Goal: Information Seeking & Learning: Find specific fact

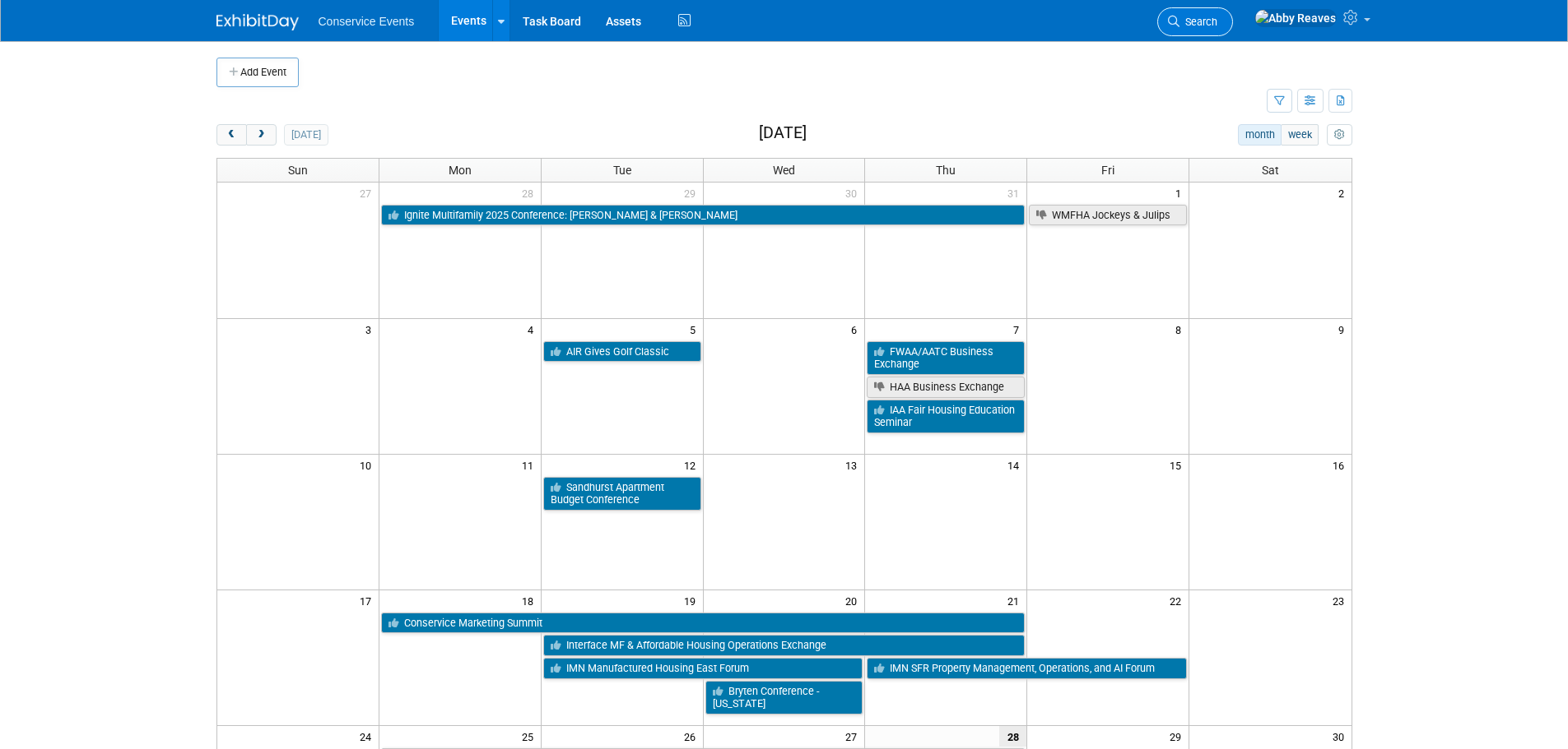
click at [1217, 24] on span "Search" at bounding box center [1198, 21] width 38 height 12
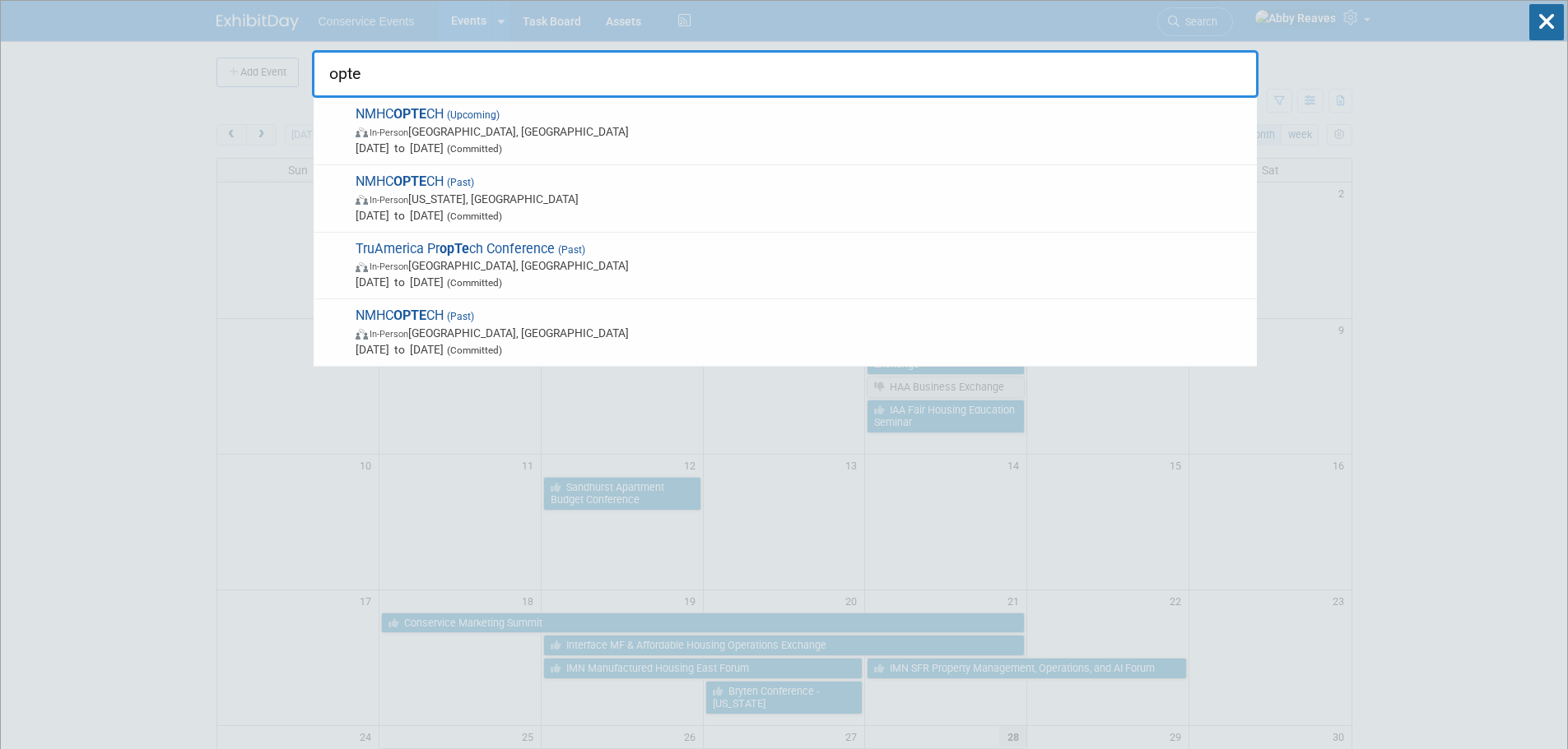
type input "opte"
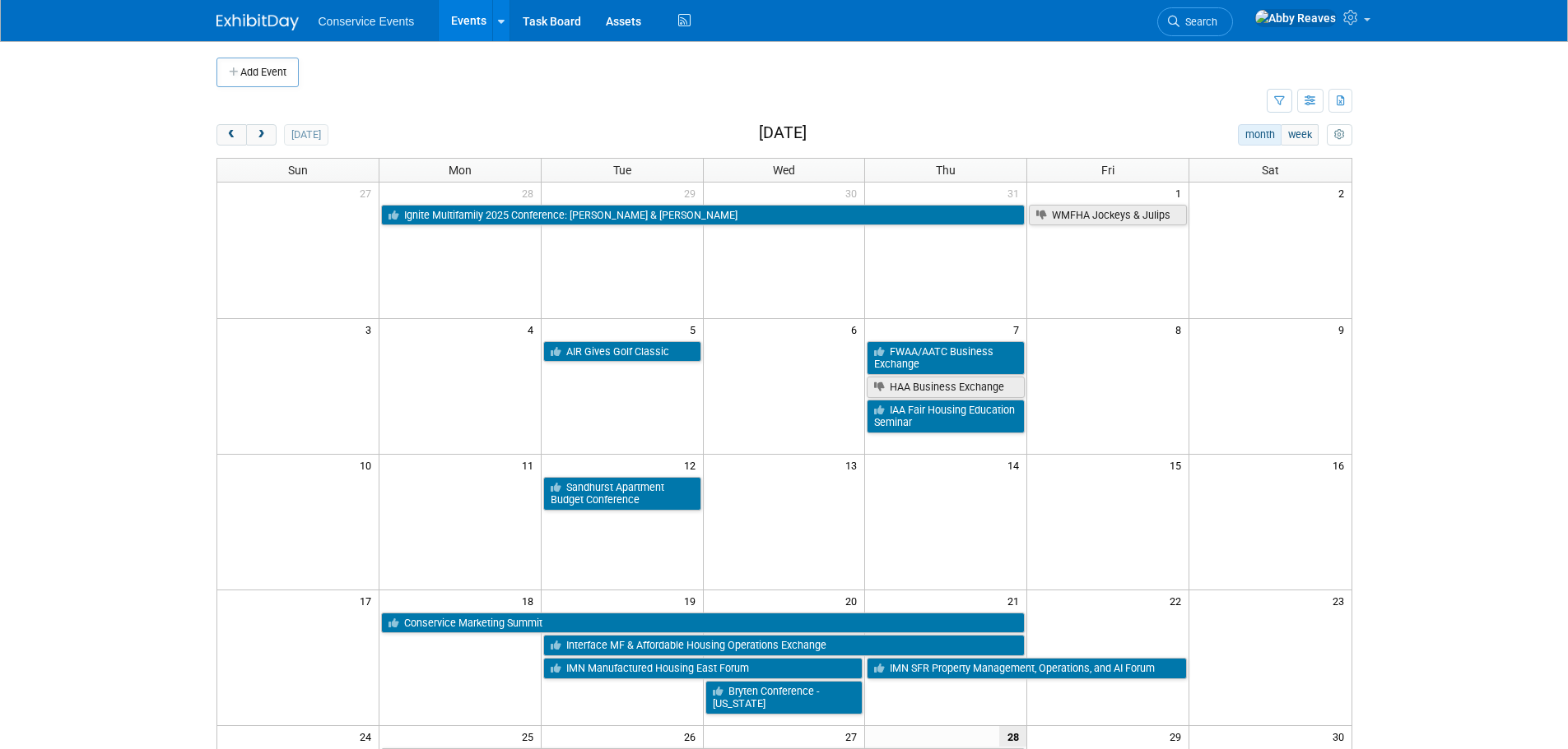
click at [590, 80] on td at bounding box center [798, 73] width 999 height 30
click at [463, 104] on td at bounding box center [741, 101] width 1050 height 29
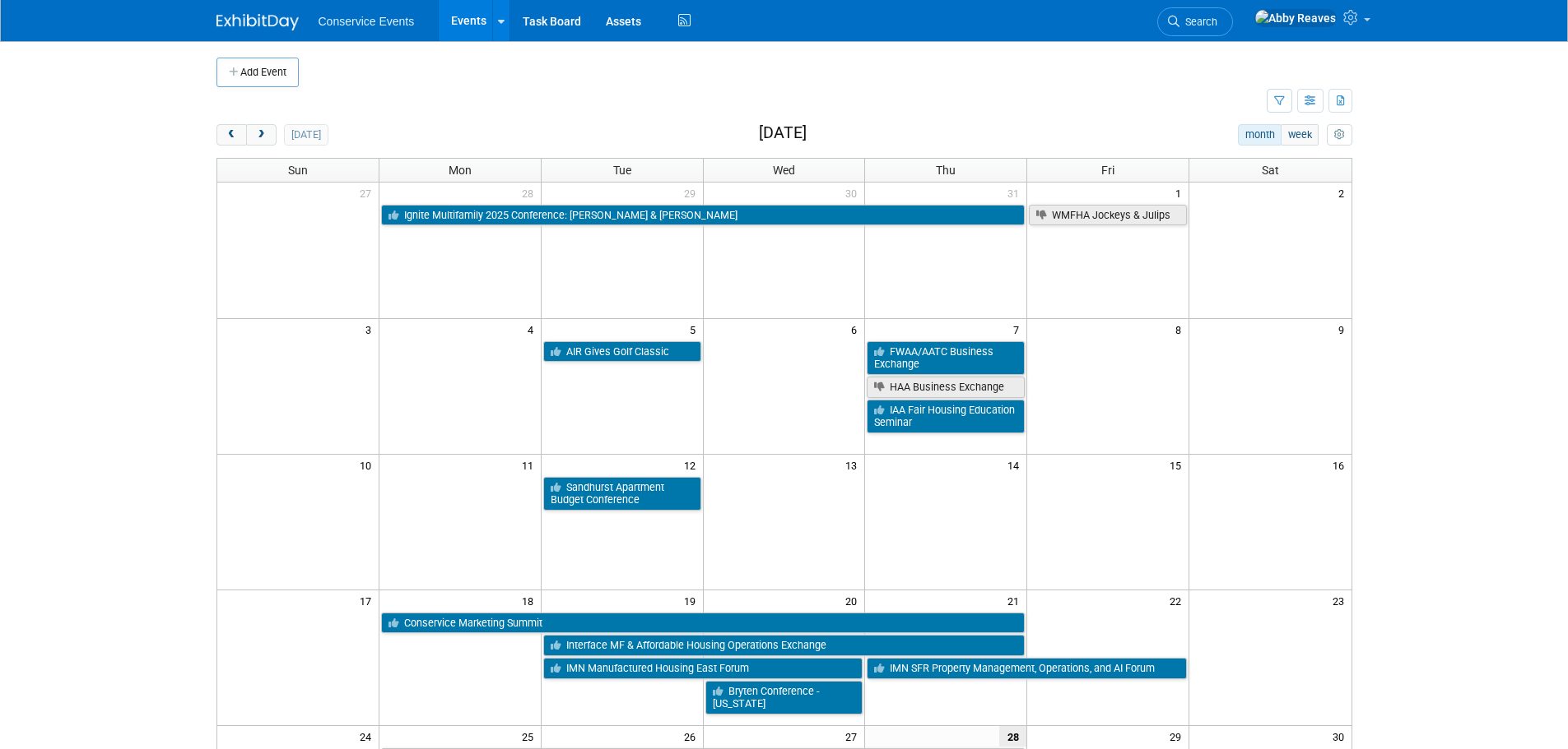
click at [602, 95] on td at bounding box center [741, 101] width 1050 height 29
